Goal: Check status: Check status

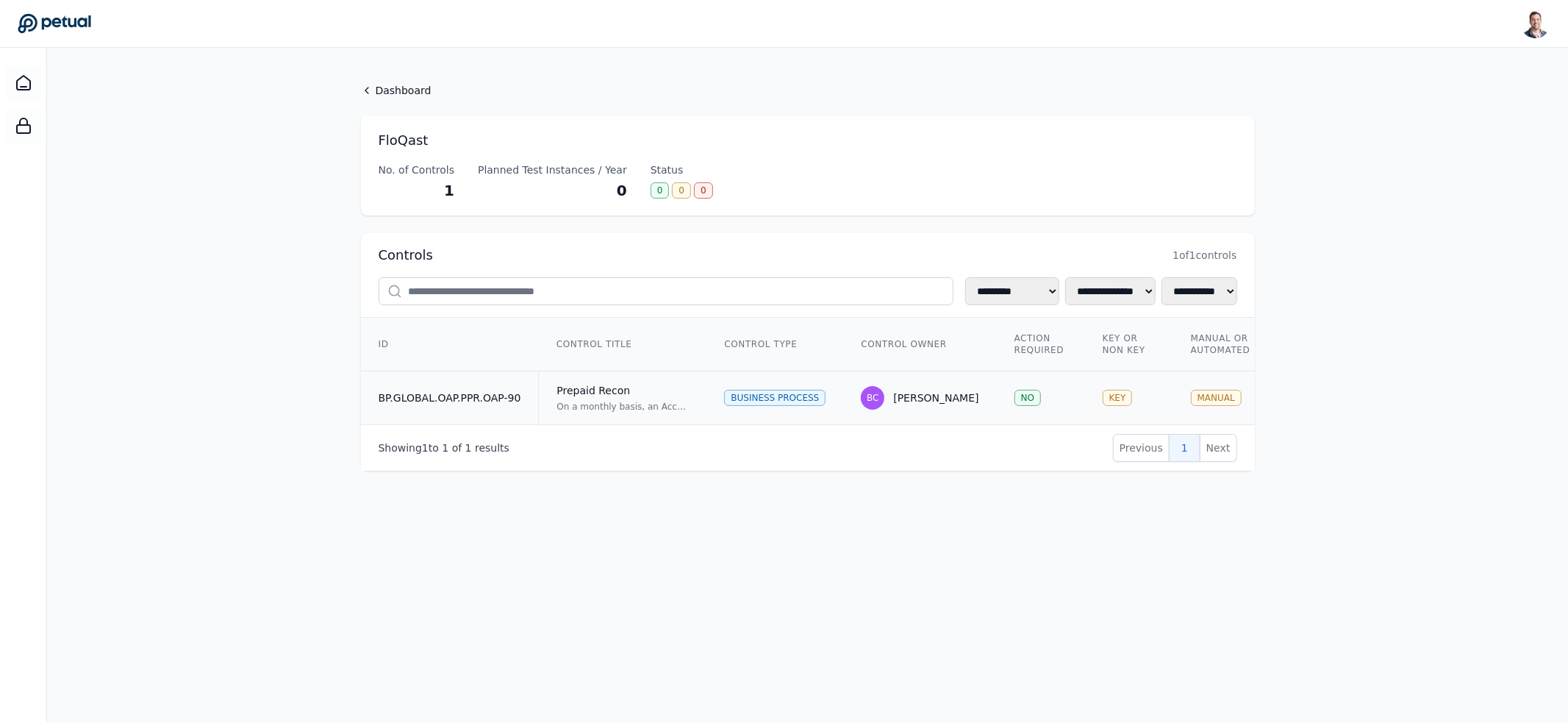
click at [690, 405] on td "Prepaid Recon On a monthly basis, an Accounting Team Reviewer reviews the Prepa…" at bounding box center [622, 398] width 168 height 54
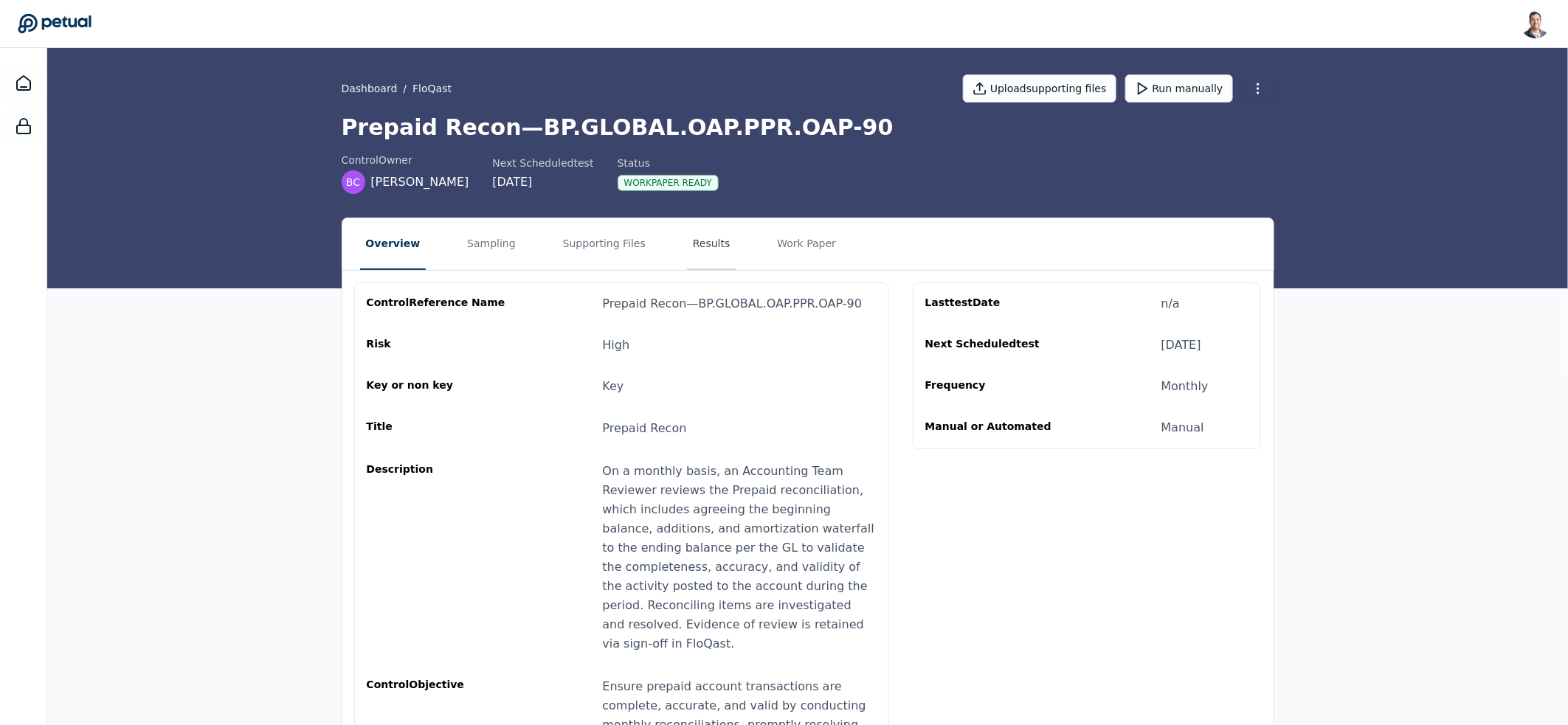
click at [687, 237] on button "Results" at bounding box center [712, 244] width 50 height 51
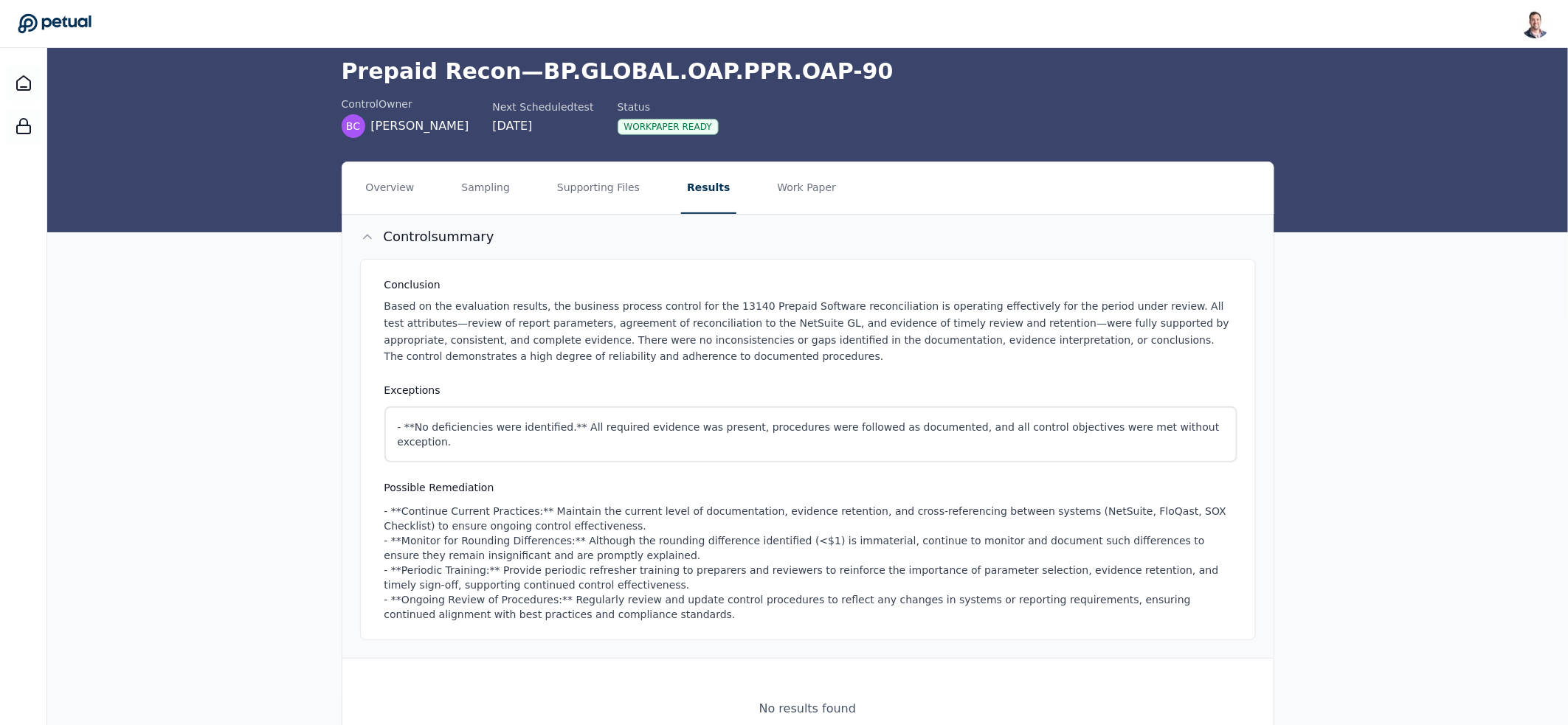
scroll to position [104, 0]
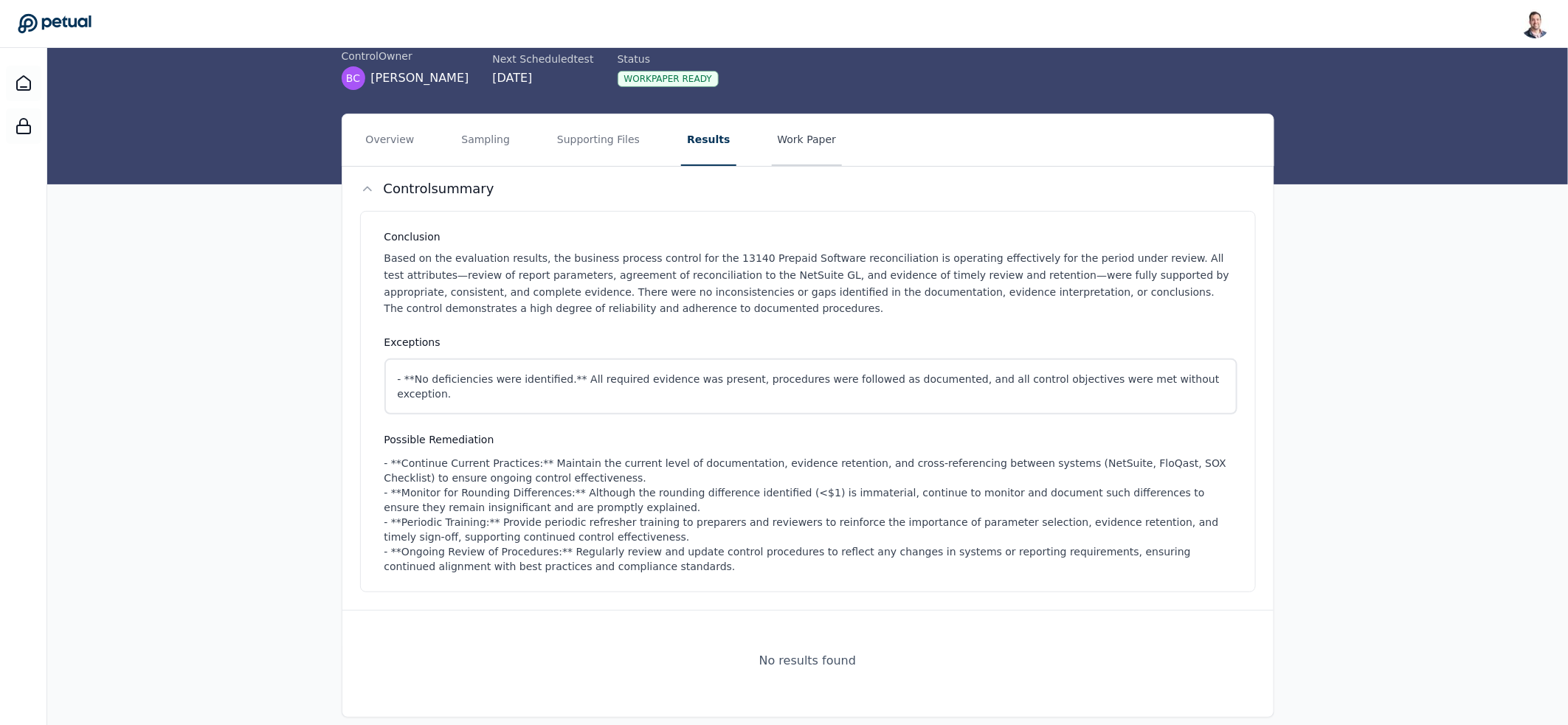
click at [785, 151] on button "Work Paper" at bounding box center [807, 140] width 71 height 51
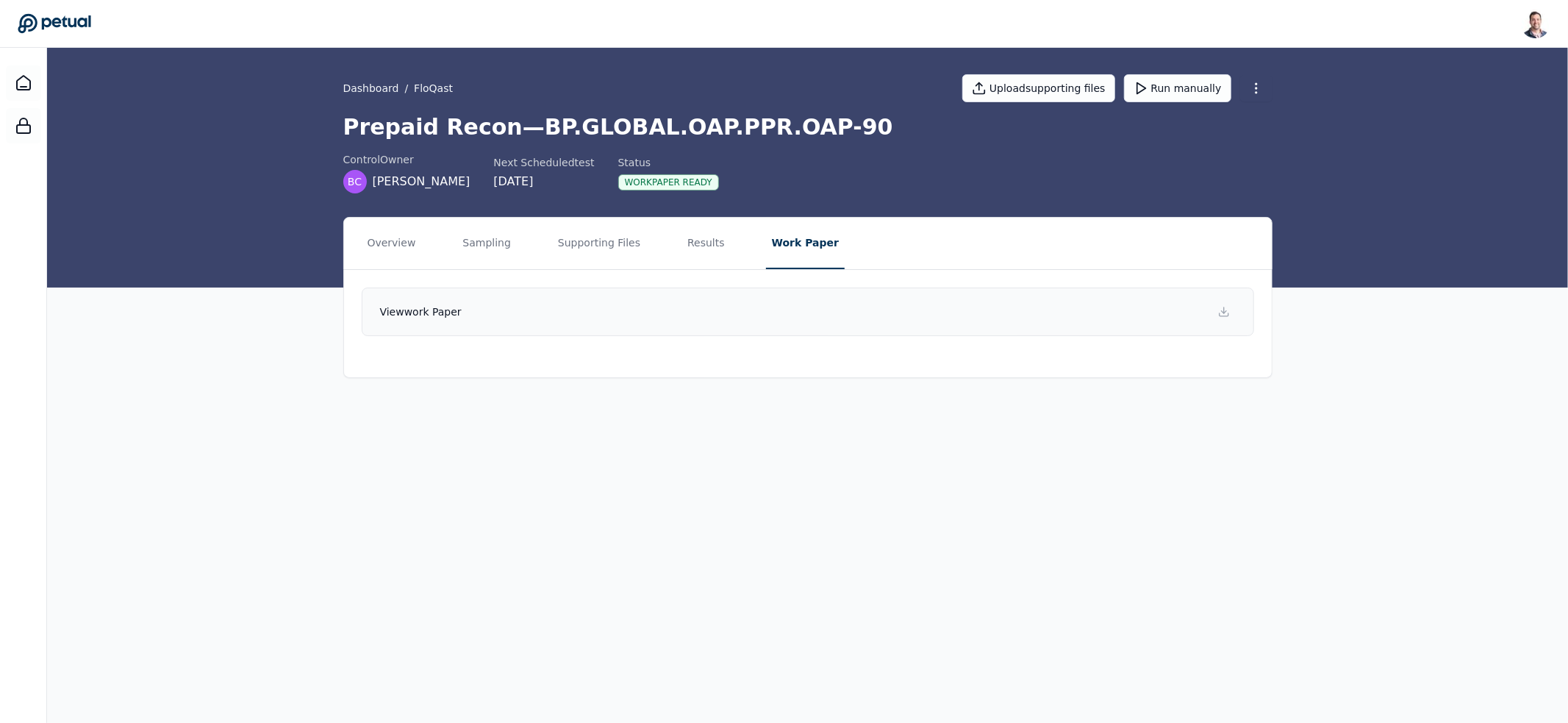
click at [787, 320] on link "View work paper" at bounding box center [808, 312] width 893 height 48
